Goal: Task Accomplishment & Management: Manage account settings

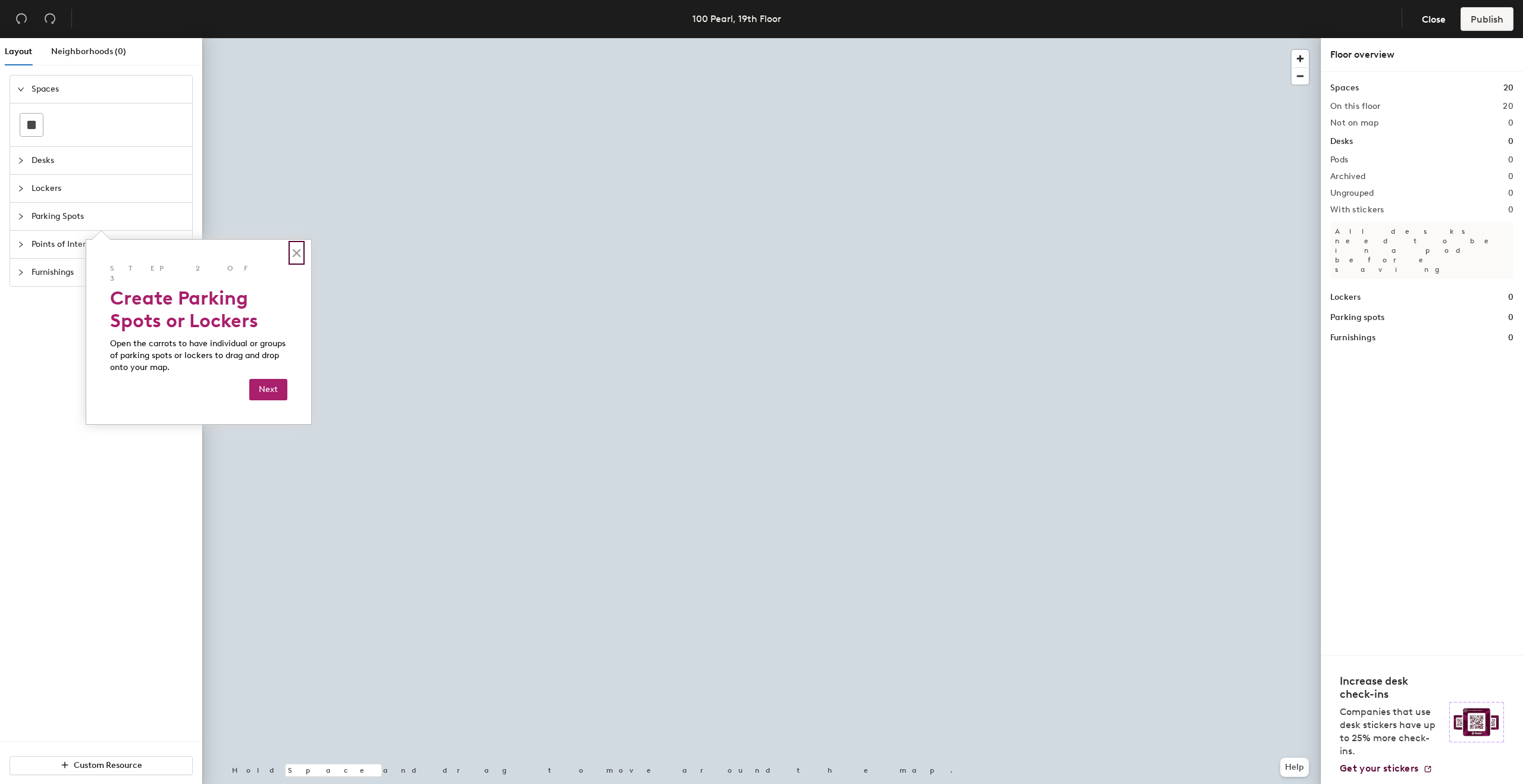
click at [297, 258] on button "×" at bounding box center [297, 253] width 12 height 19
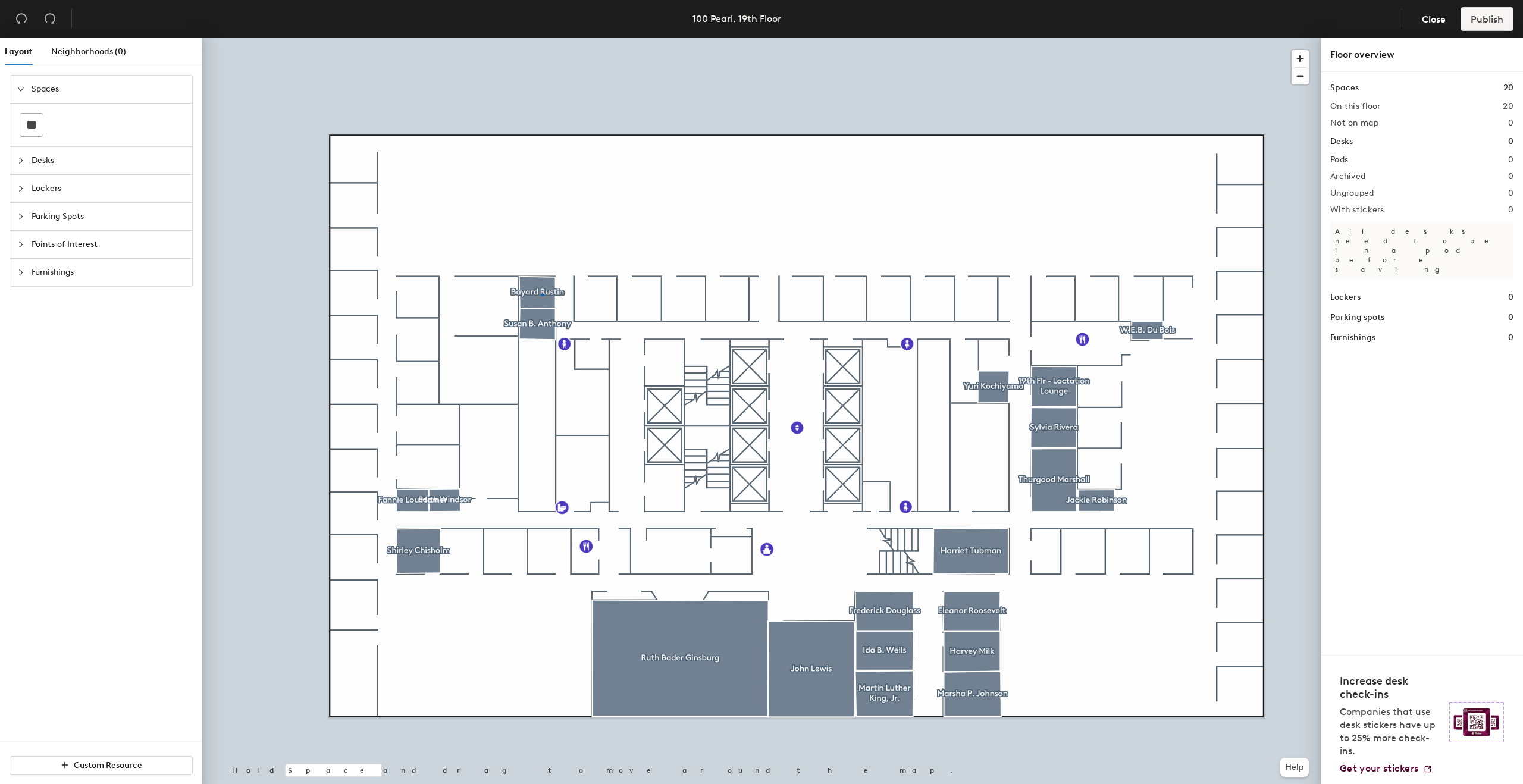
click at [541, 38] on div at bounding box center [762, 38] width 1119 height 0
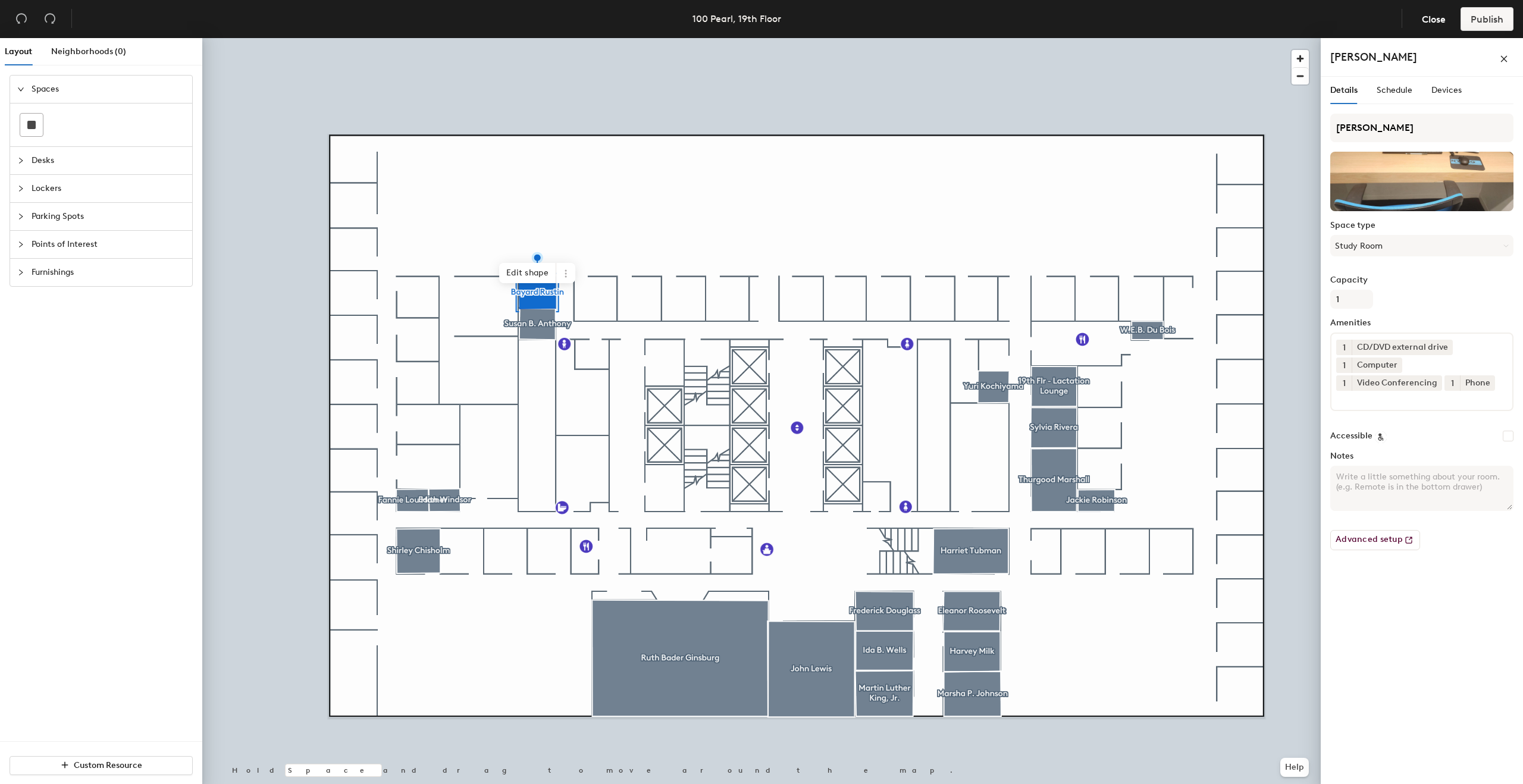
click at [411, 38] on div at bounding box center [762, 38] width 1119 height 0
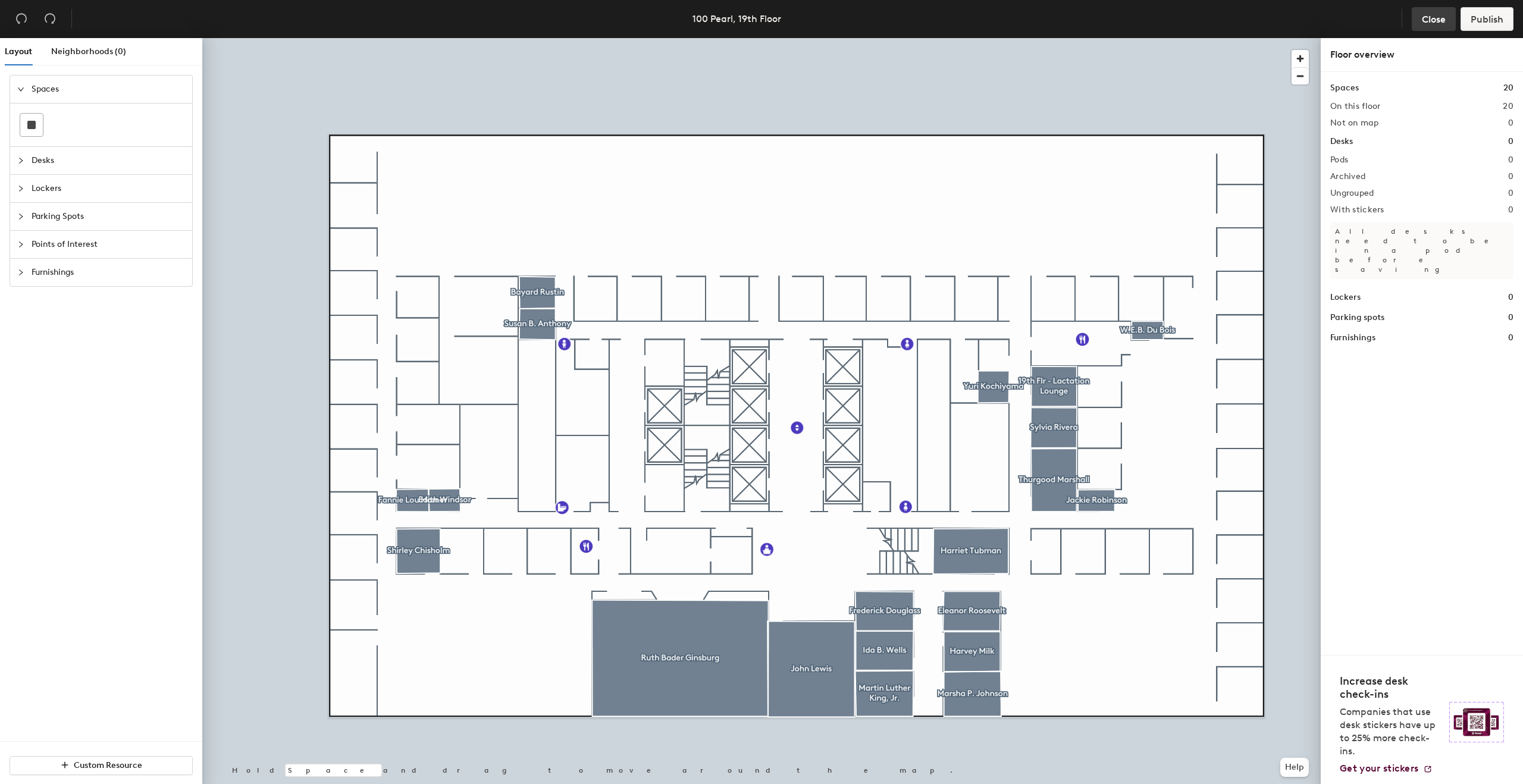
click at [1429, 14] on span "Close" at bounding box center [1433, 19] width 24 height 12
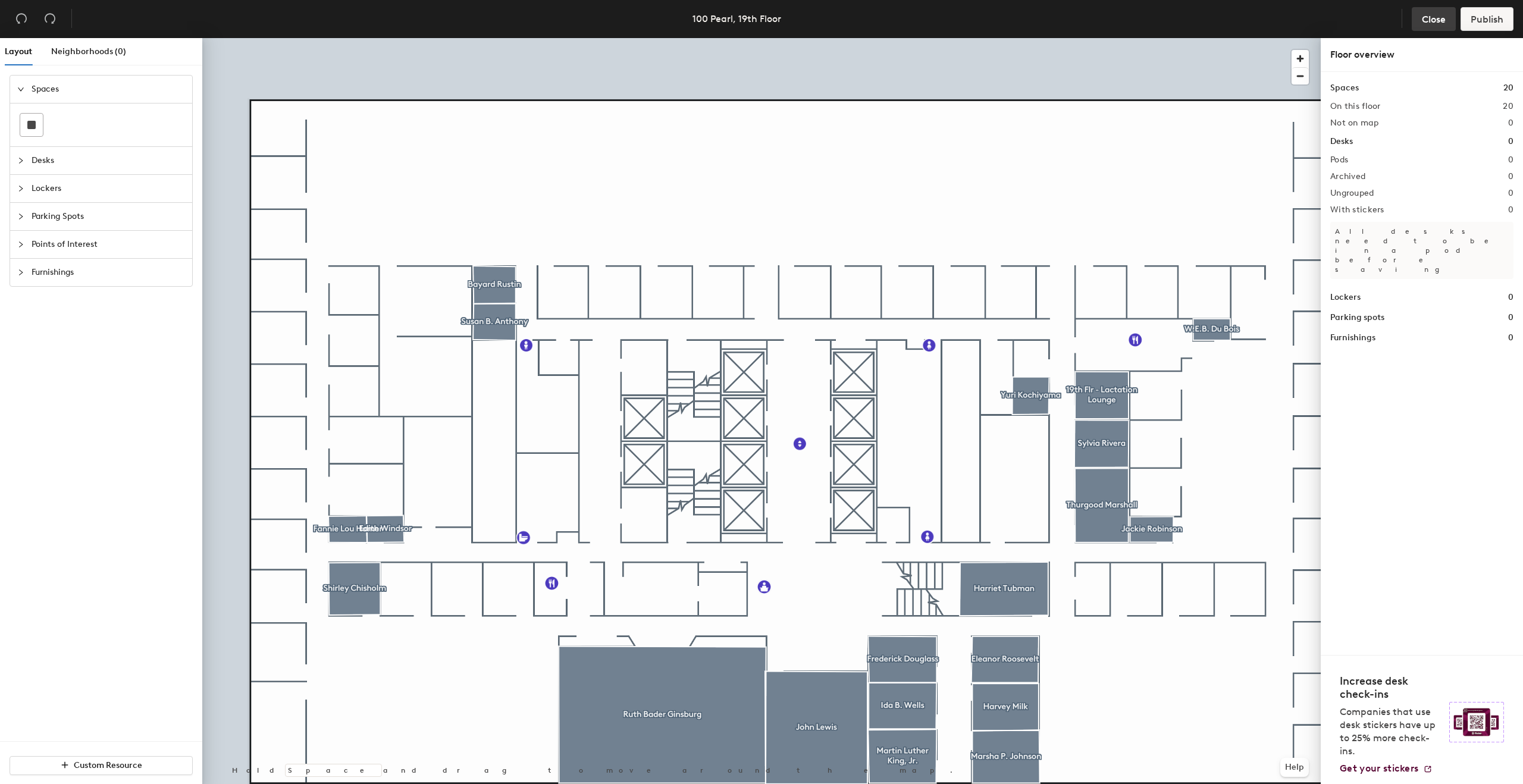
click at [1430, 19] on span "Close" at bounding box center [1433, 19] width 24 height 12
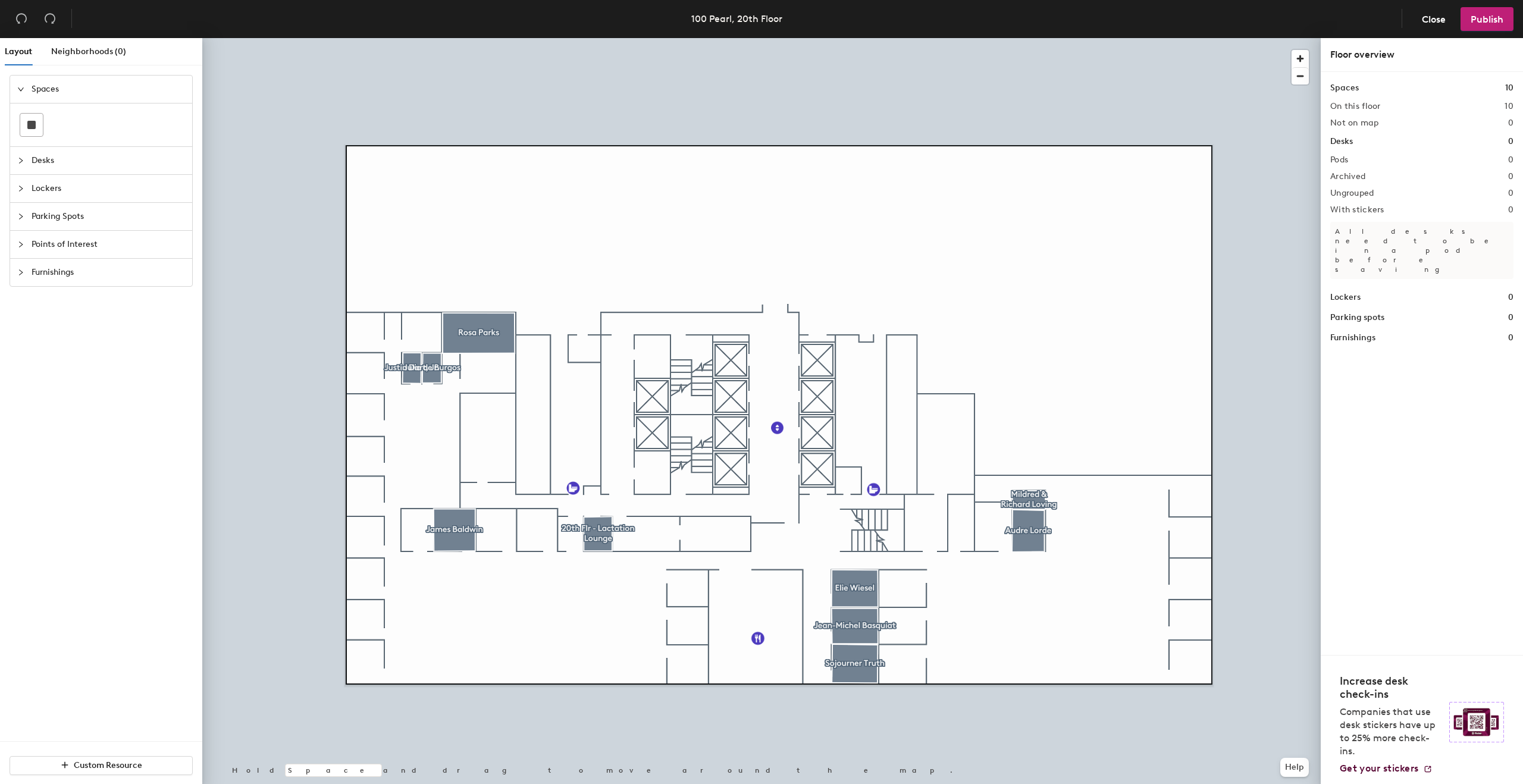
click at [98, 167] on span "Desks" at bounding box center [108, 160] width 153 height 27
click at [1414, 21] on button "Close" at bounding box center [1434, 18] width 44 height 24
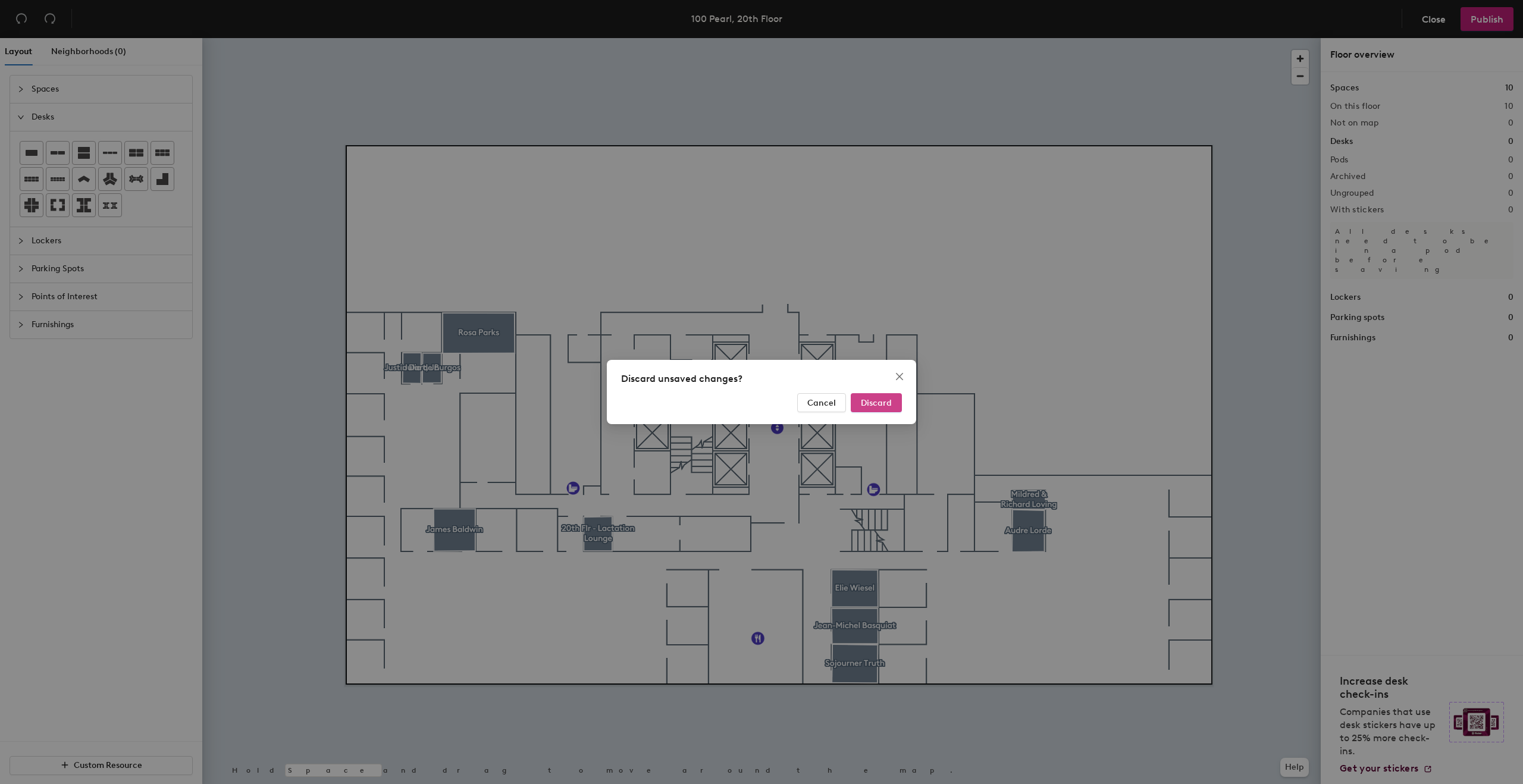
click at [888, 403] on span "Discard" at bounding box center [877, 403] width 31 height 10
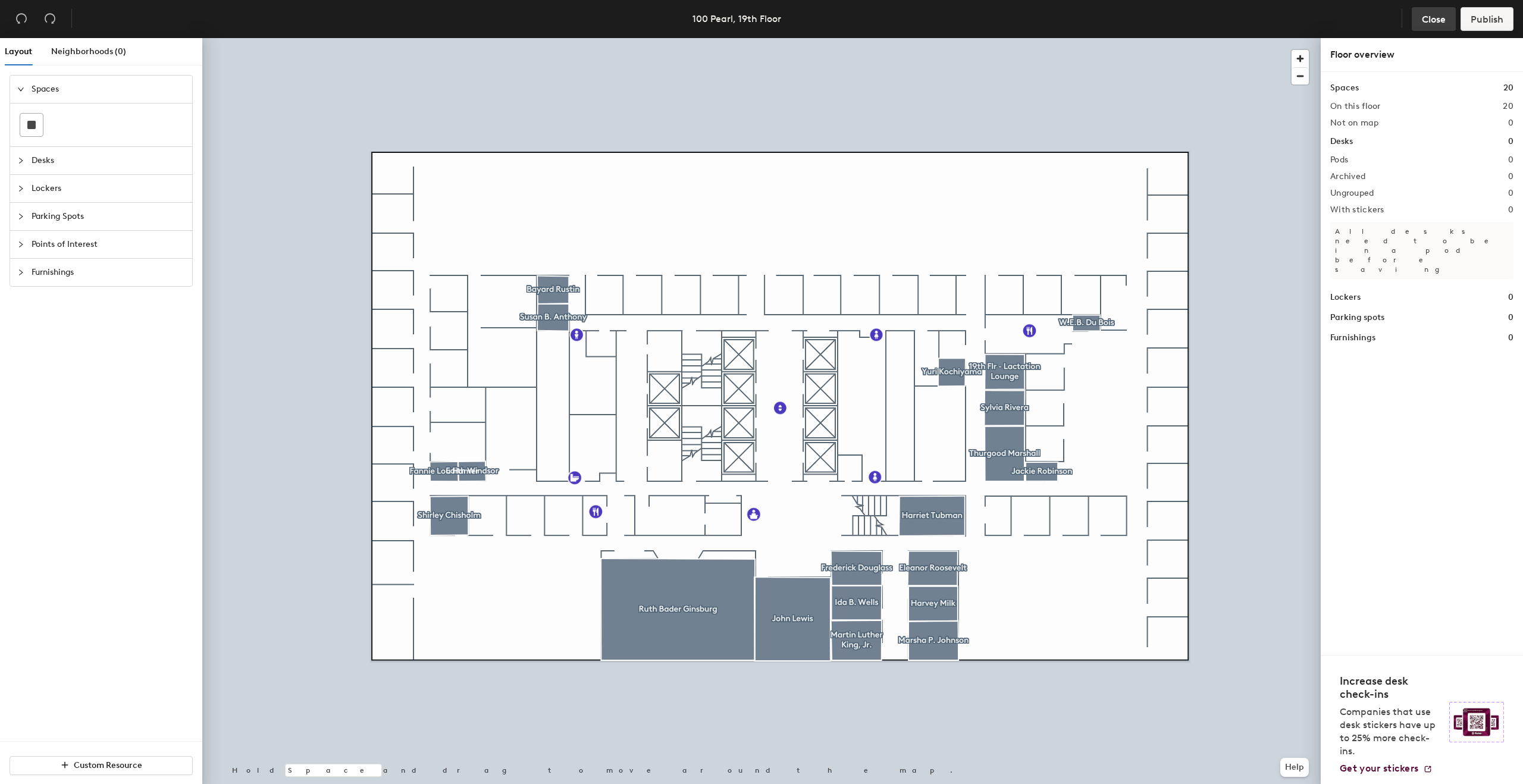
click at [1430, 24] on span "Close" at bounding box center [1433, 19] width 24 height 12
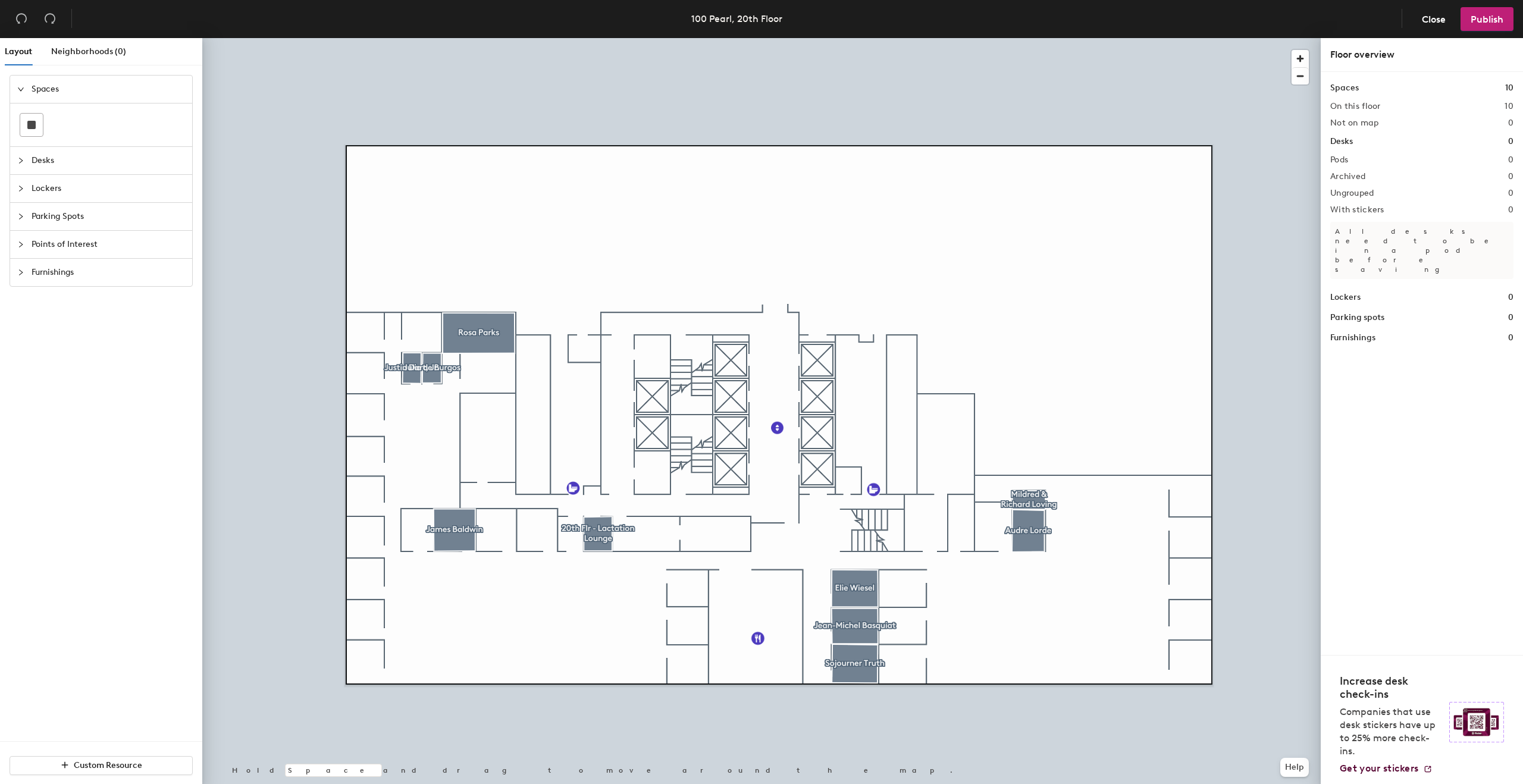
click at [1187, 38] on div at bounding box center [762, 38] width 1119 height 0
click at [1418, 21] on button "Close" at bounding box center [1434, 18] width 44 height 24
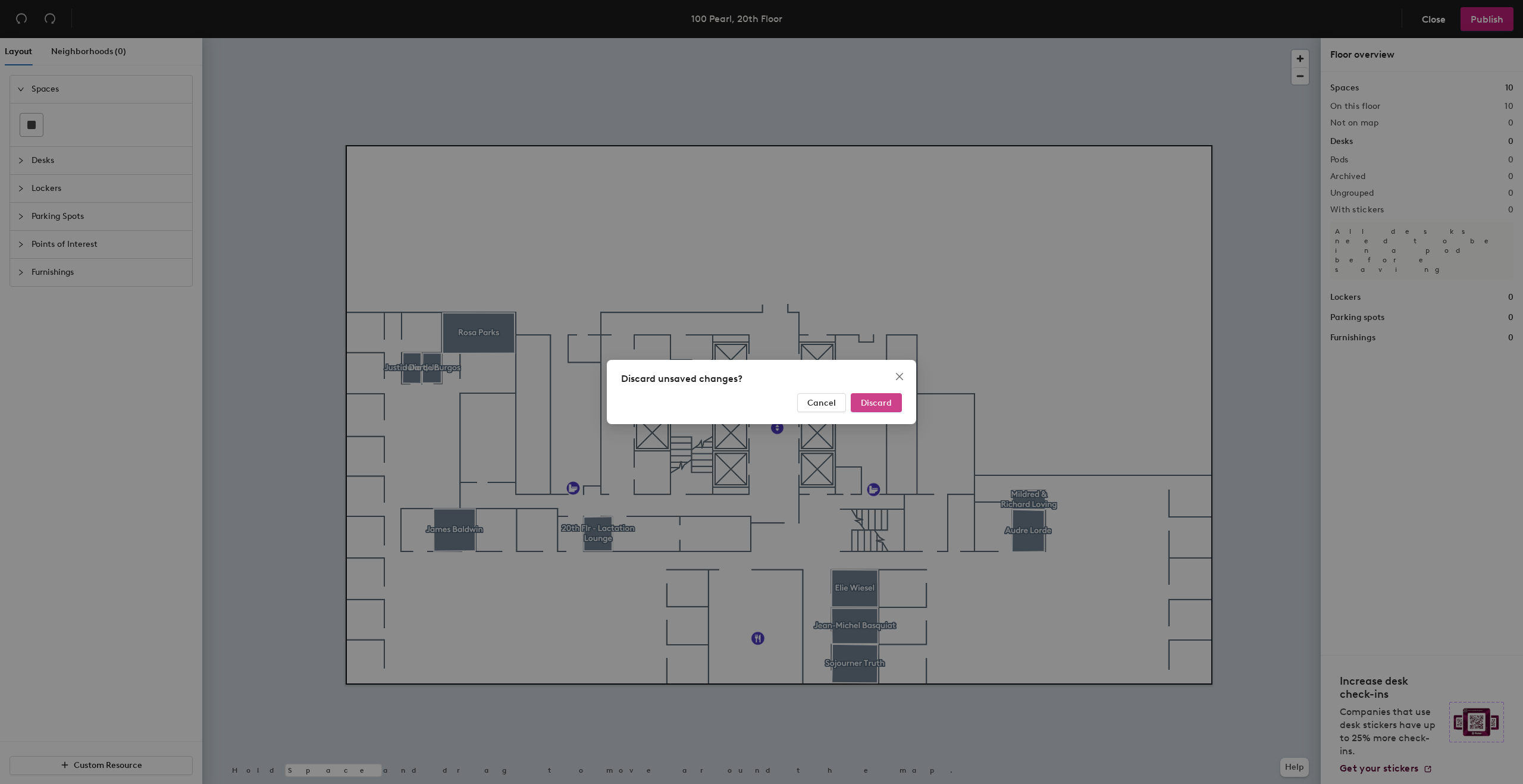
click at [892, 406] on button "Discard" at bounding box center [876, 403] width 51 height 19
